Goal: Information Seeking & Learning: Learn about a topic

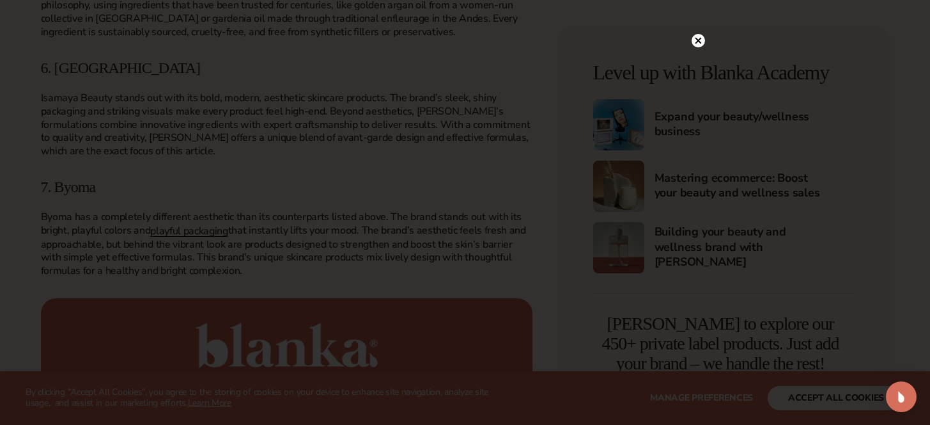
scroll to position [1883, 0]
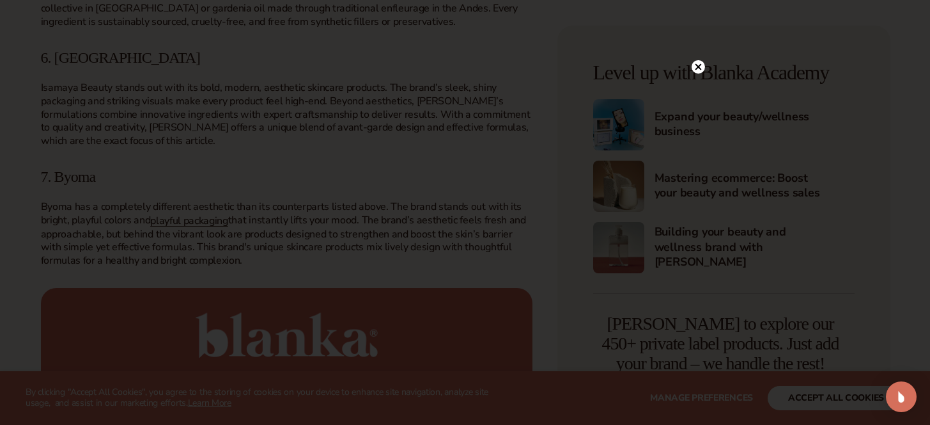
click at [702, 72] on circle at bounding box center [698, 66] width 13 height 13
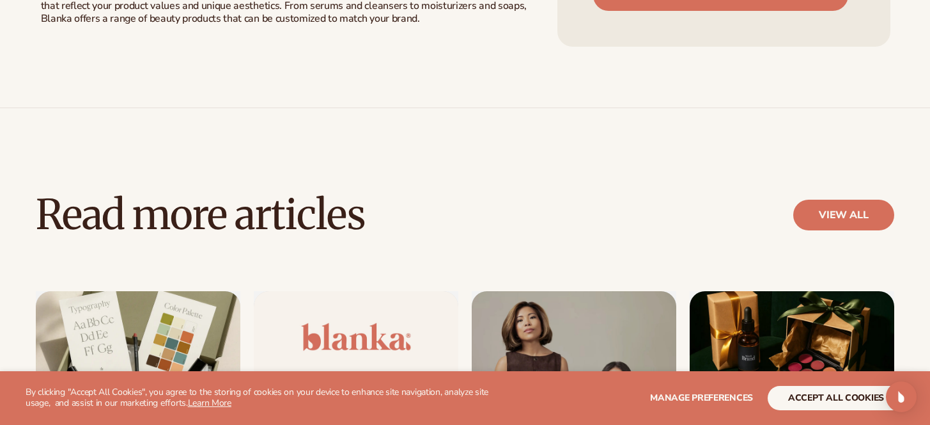
scroll to position [2578, 0]
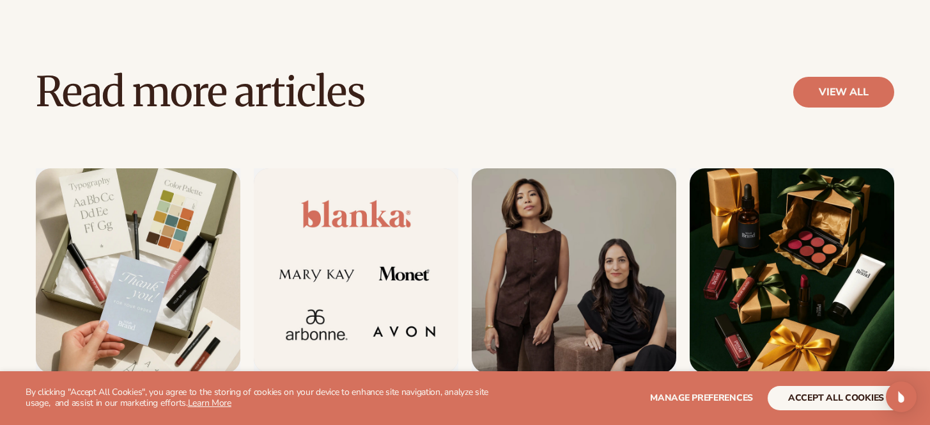
click at [819, 416] on section "WE USE COOKIES By clicking "Accept All Cookies", you agree to the storing of co…" at bounding box center [465, 398] width 930 height 54
click at [822, 394] on button "accept all cookies" at bounding box center [836, 398] width 137 height 24
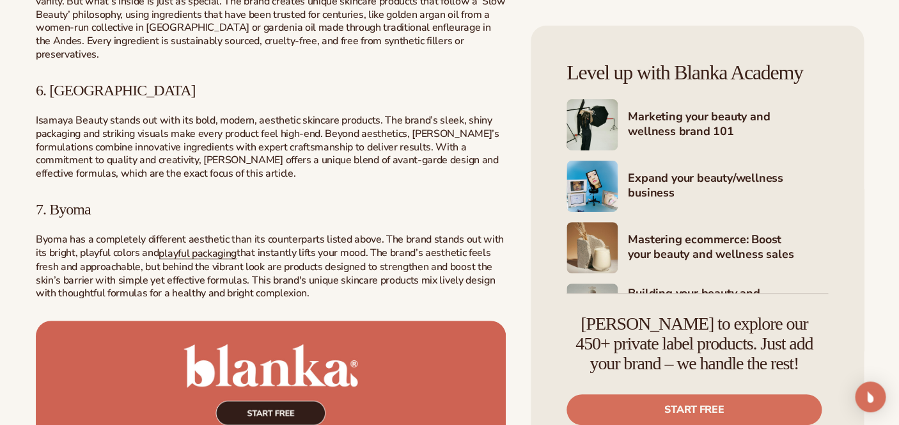
scroll to position [1872, 0]
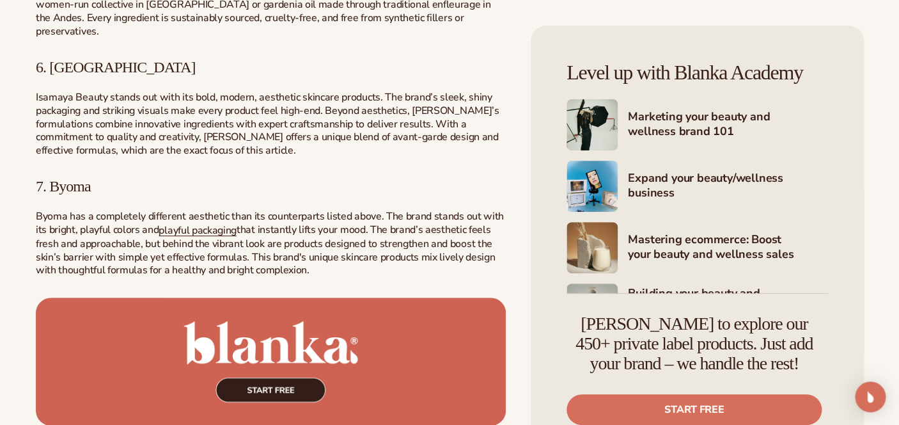
drag, startPoint x: 414, startPoint y: 208, endPoint x: 415, endPoint y: 251, distance: 42.2
click at [415, 251] on p "Byoma has a completely different aesthetic than its counterparts listed above. …" at bounding box center [271, 243] width 470 height 67
drag, startPoint x: 411, startPoint y: 248, endPoint x: 322, endPoint y: 220, distance: 93.2
click at [322, 220] on p "Byoma has a completely different aesthetic than its counterparts listed above. …" at bounding box center [271, 243] width 470 height 67
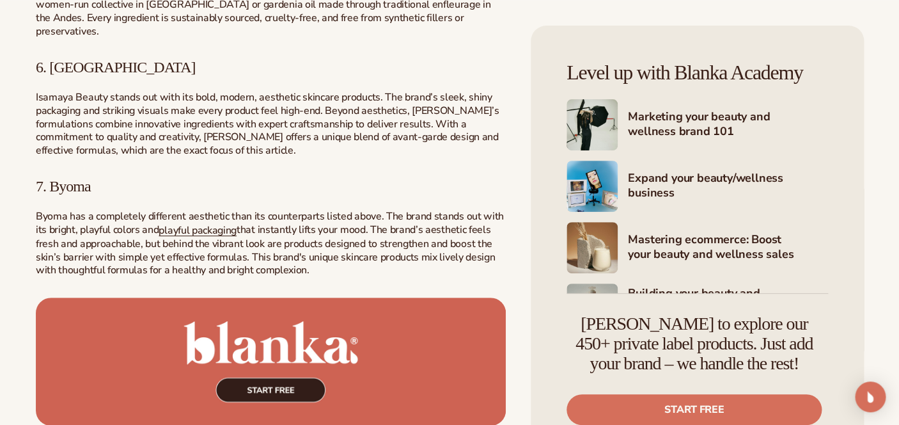
click at [191, 227] on span "that instantly lifts your mood. The brand’s aesthetic feels fresh and approacha…" at bounding box center [265, 250] width 459 height 54
click at [243, 231] on span "that instantly lifts your mood. The brand’s aesthetic feels fresh and approacha…" at bounding box center [265, 250] width 459 height 54
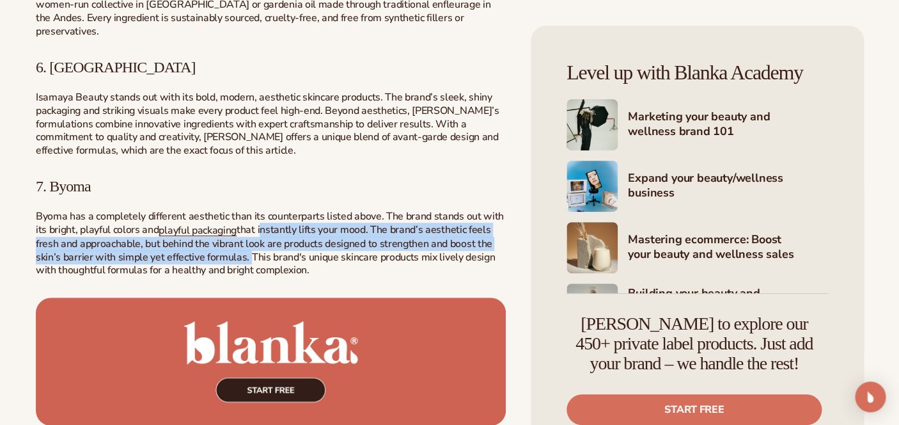
drag, startPoint x: 243, startPoint y: 231, endPoint x: 291, endPoint y: 209, distance: 52.7
click at [291, 223] on span "that instantly lifts your mood. The brand’s aesthetic feels fresh and approacha…" at bounding box center [265, 250] width 459 height 54
click at [246, 233] on span "that instantly lifts your mood. The brand’s aesthetic feels fresh and approacha…" at bounding box center [265, 250] width 459 height 54
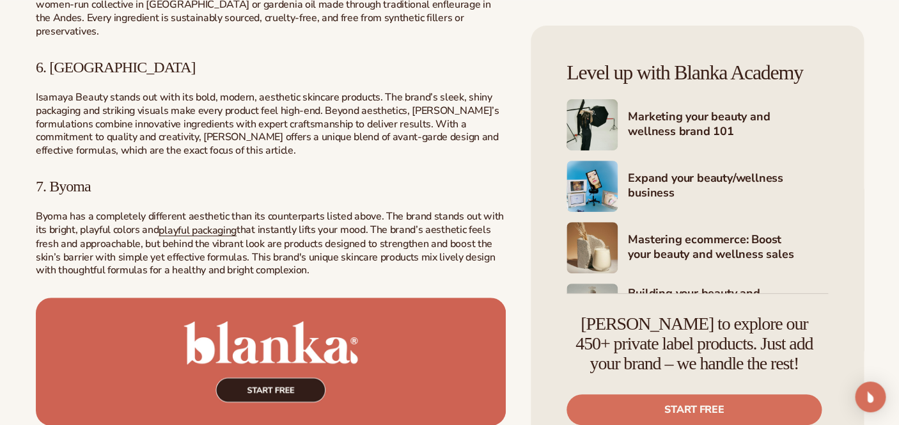
drag, startPoint x: 246, startPoint y: 233, endPoint x: 343, endPoint y: 250, distance: 98.7
click at [343, 250] on p "Byoma has a completely different aesthetic than its counterparts listed above. …" at bounding box center [271, 243] width 470 height 67
drag, startPoint x: 343, startPoint y: 250, endPoint x: 243, endPoint y: 234, distance: 101.0
click at [243, 234] on p "Byoma has a completely different aesthetic than its counterparts listed above. …" at bounding box center [271, 243] width 470 height 67
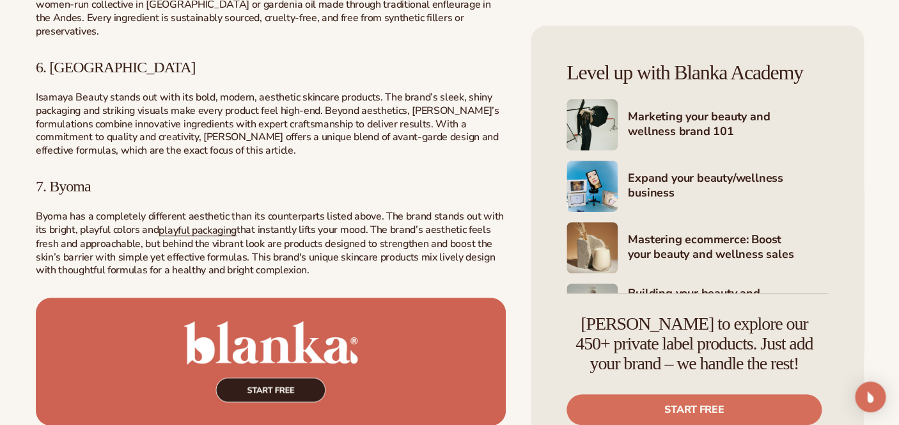
click at [243, 234] on span "that instantly lifts your mood. The brand’s aesthetic feels fresh and approacha…" at bounding box center [265, 250] width 459 height 54
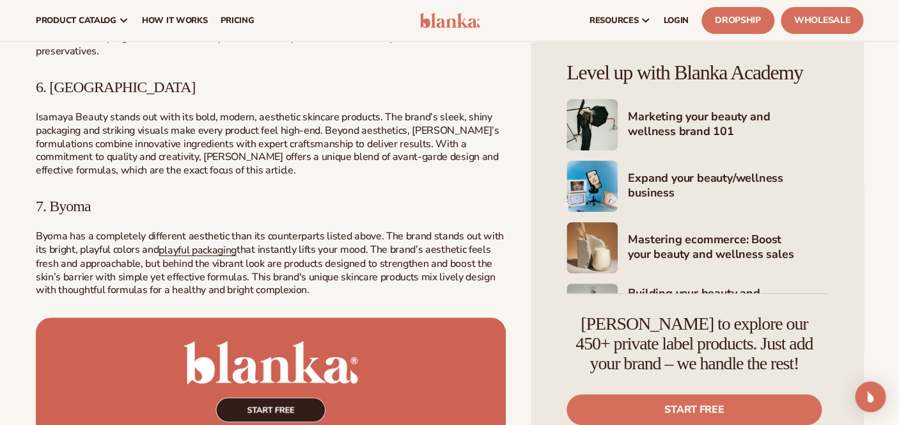
scroll to position [1852, 0]
click at [76, 198] on span "7. Byoma" at bounding box center [63, 206] width 55 height 17
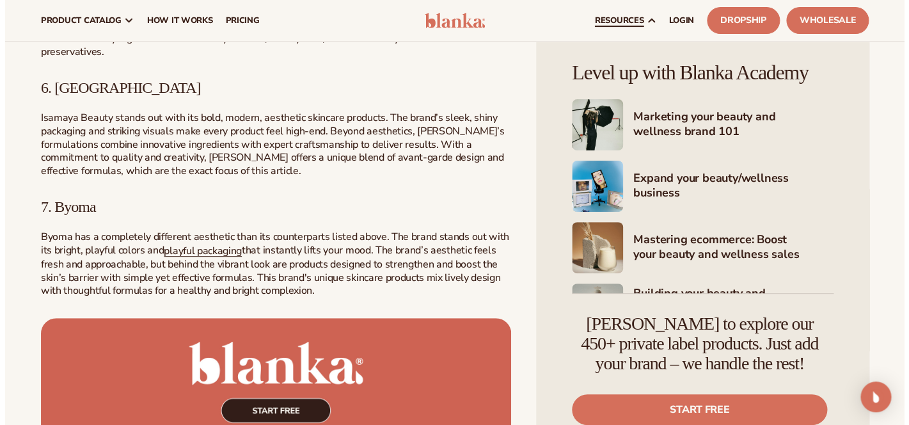
scroll to position [1863, 0]
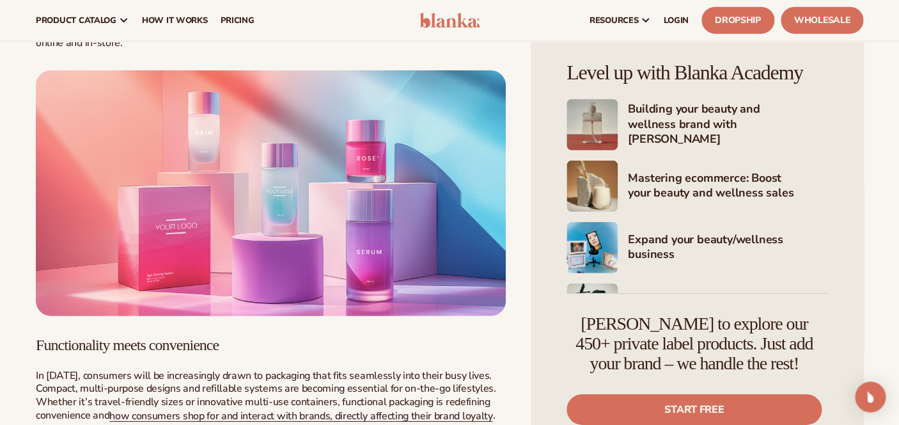
scroll to position [1197, 0]
